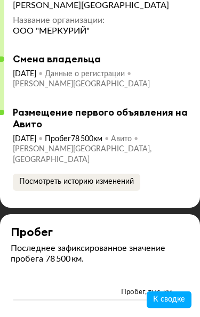
scroll to position [4194, 0]
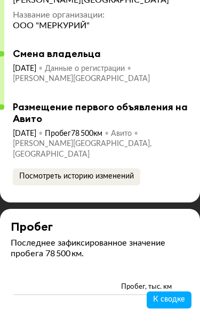
click at [124, 180] on span "Посмотреть историю изменений" at bounding box center [76, 176] width 115 height 7
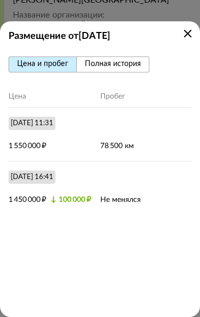
click at [136, 62] on span "Полная история" at bounding box center [113, 63] width 56 height 7
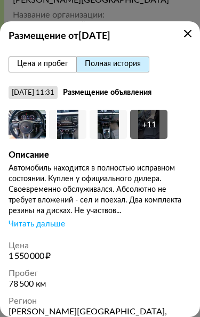
click at [26, 223] on div "Читать дальше" at bounding box center [37, 224] width 56 height 11
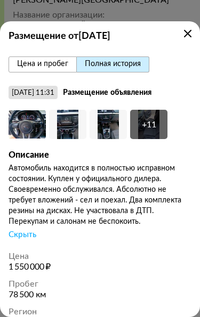
click at [189, 31] on icon at bounding box center [187, 33] width 7 height 7
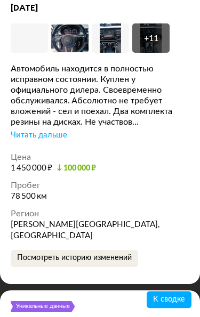
scroll to position [3263, 0]
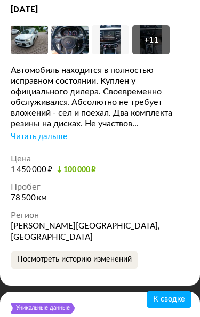
click at [28, 55] on img at bounding box center [29, 40] width 37 height 29
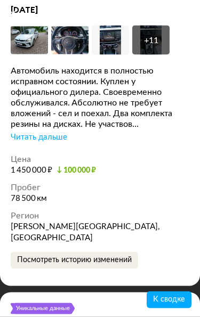
scroll to position [3263, 0]
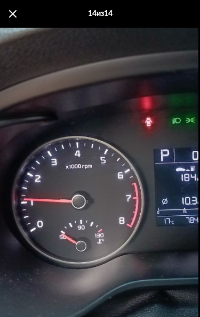
click at [45, 271] on div "Go to Slide 14" at bounding box center [149, 175] width 549 height 850
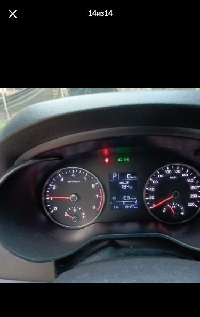
click at [12, 12] on span at bounding box center [12, 13] width 7 height 7
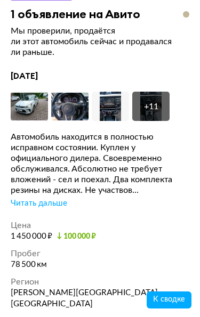
scroll to position [3196, 0]
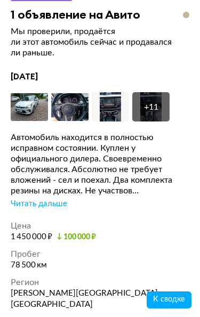
click at [24, 209] on div "Читать дальше" at bounding box center [39, 204] width 56 height 11
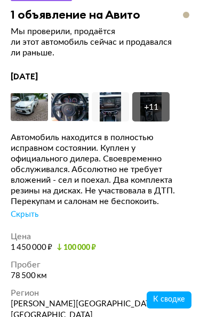
click at [18, 220] on div "Скрыть" at bounding box center [25, 214] width 28 height 11
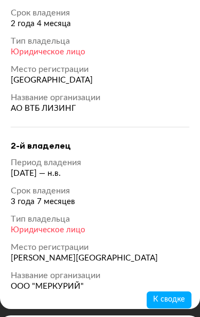
scroll to position [2210, 0]
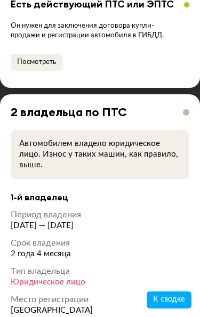
click at [47, 71] on button "Посмотреть" at bounding box center [37, 62] width 52 height 17
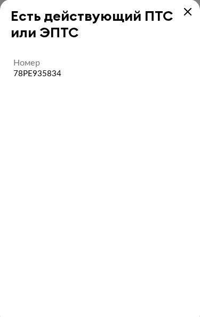
scroll to position [1942, 0]
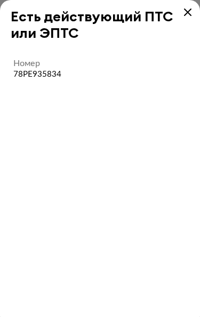
click at [185, 11] on icon at bounding box center [187, 12] width 7 height 7
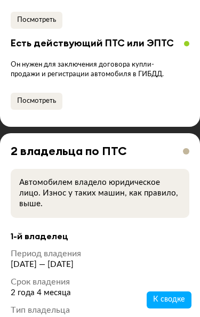
click at [32, 104] on span "Посмотреть" at bounding box center [36, 101] width 39 height 7
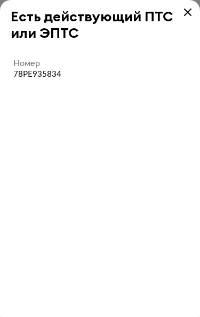
click at [188, 12] on icon at bounding box center [187, 12] width 7 height 7
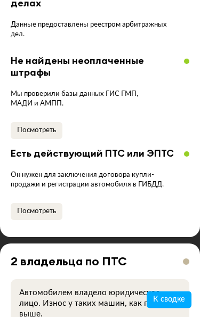
click at [32, 134] on span "Посмотреть" at bounding box center [36, 130] width 39 height 7
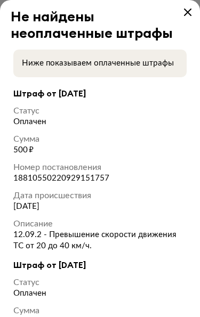
scroll to position [0, 0]
click at [187, 13] on icon at bounding box center [187, 12] width 7 height 7
